Goal: Navigation & Orientation: Understand site structure

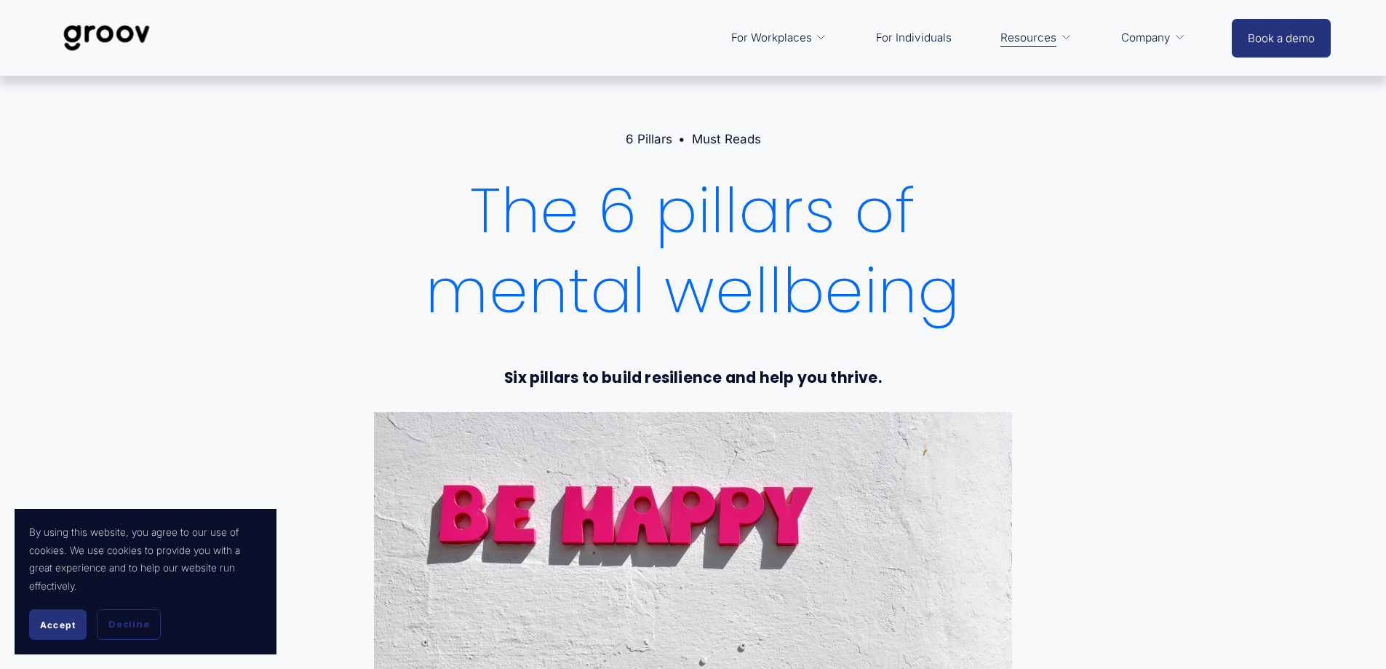
click at [87, 41] on img at bounding box center [106, 38] width 103 height 48
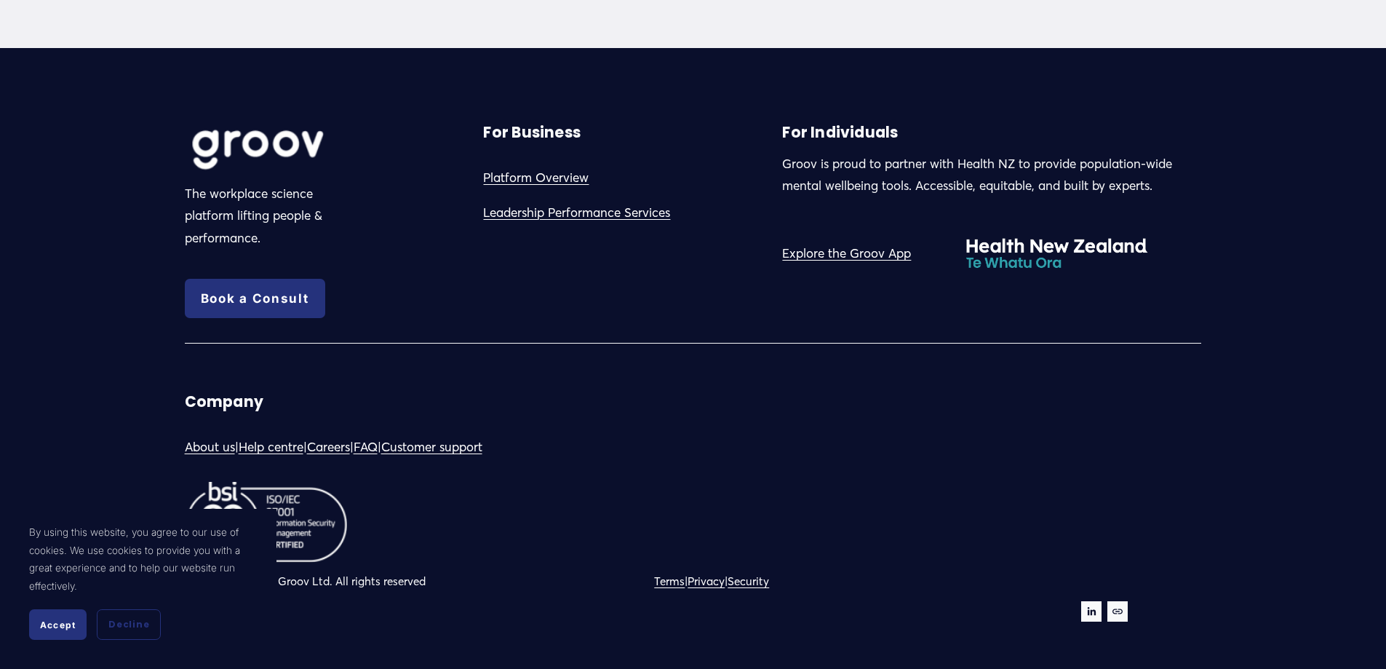
scroll to position [8199, 0]
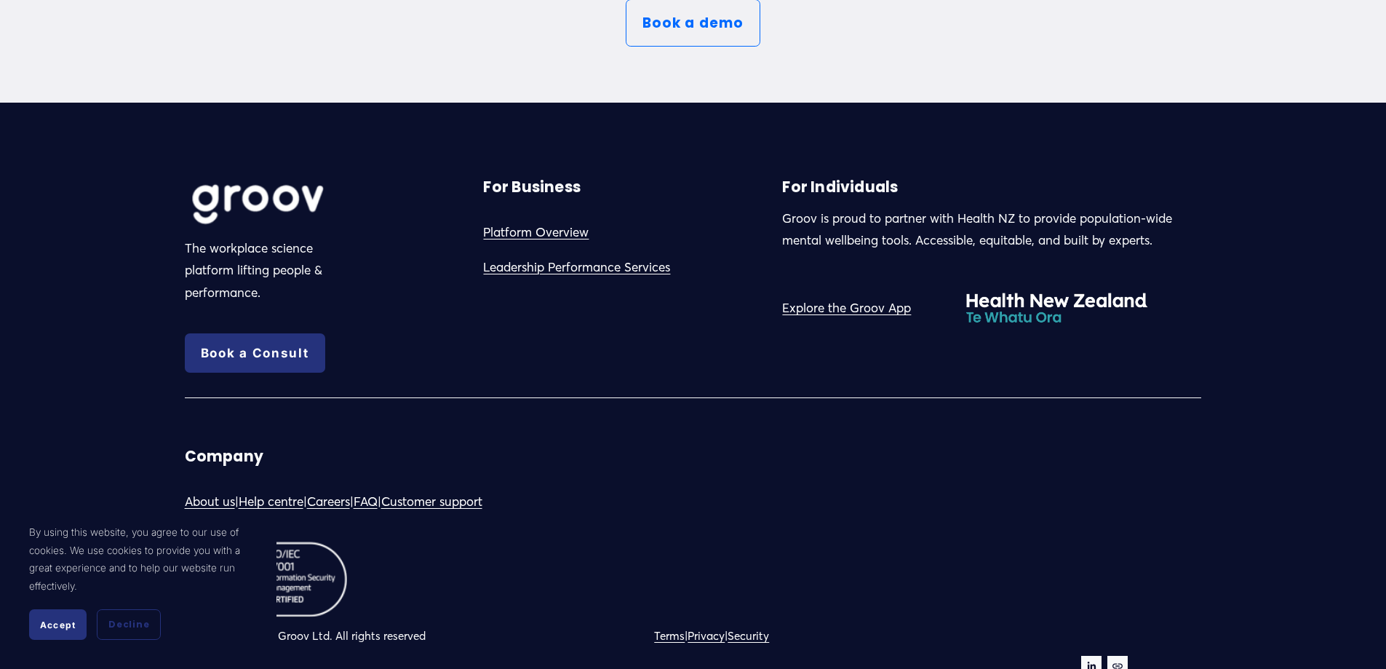
click at [869, 319] on link "Explore the Groov App" at bounding box center [846, 308] width 129 height 23
